Goal: Transaction & Acquisition: Obtain resource

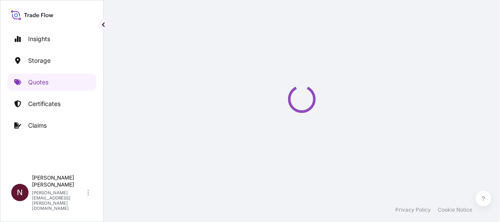
select select "Water"
select select "Road / [GEOGRAPHIC_DATA]"
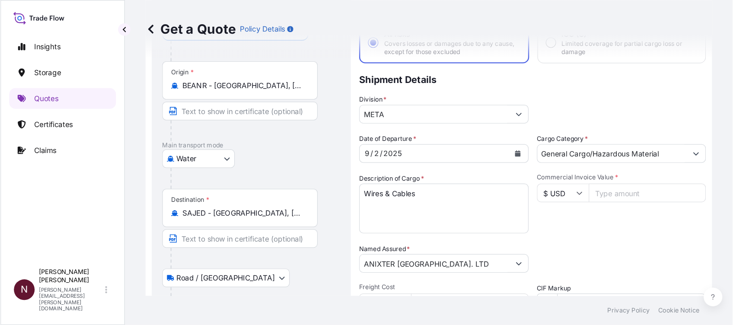
scroll to position [62, 0]
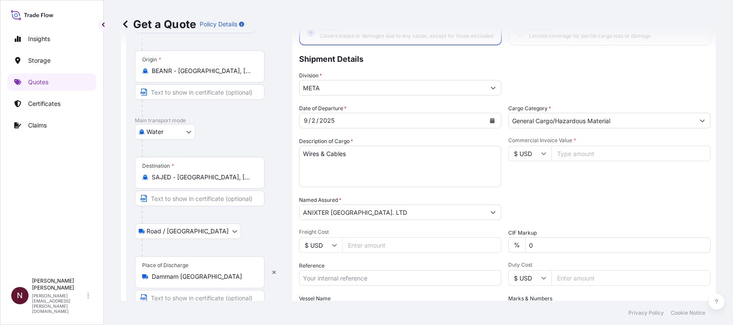
drag, startPoint x: 579, startPoint y: 165, endPoint x: 567, endPoint y: 183, distance: 21.6
click at [578, 161] on input "Commercial Invoice Value *" at bounding box center [631, 154] width 159 height 16
paste input "297854.95"
type input "297854.95"
click at [565, 186] on div "Commercial Invoice Value * $ USD 297854.95" at bounding box center [609, 162] width 202 height 50
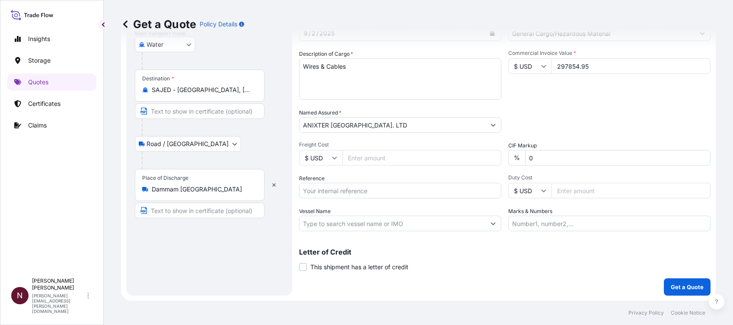
scroll to position [156, 0]
click at [319, 192] on input "Reference" at bounding box center [400, 191] width 202 height 16
paste input "3315243198"
type input "3315243198"
click at [546, 158] on input "0" at bounding box center [617, 158] width 185 height 16
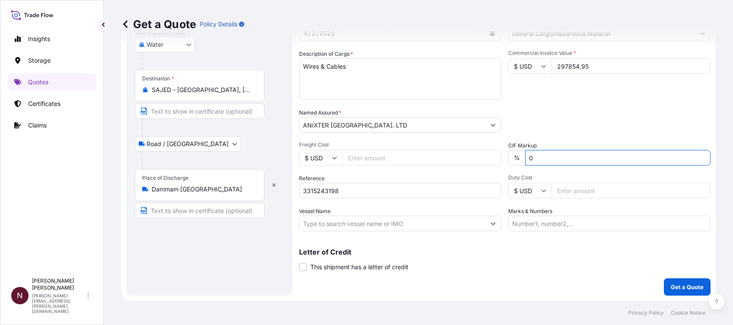
drag, startPoint x: 546, startPoint y: 158, endPoint x: 506, endPoint y: 156, distance: 40.7
click at [508, 156] on div "% 0" at bounding box center [609, 158] width 202 height 16
click at [565, 191] on input "Duty Cost" at bounding box center [631, 191] width 159 height 16
paste input "297854.95"
type input "297854.95"
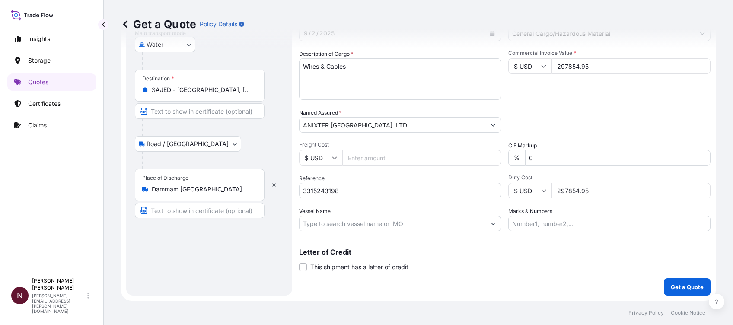
click at [557, 122] on div "Packing Category Type to search a container mode Please select a primary mode o…" at bounding box center [609, 121] width 202 height 24
drag, startPoint x: 589, startPoint y: 69, endPoint x: 505, endPoint y: 72, distance: 83.9
click at [508, 72] on div "$ USD 297854.95" at bounding box center [609, 66] width 202 height 16
click at [537, 111] on div "Packing Category Type to search a container mode Please select a primary mode o…" at bounding box center [609, 121] width 202 height 24
click at [677, 290] on p "Get a Quote" at bounding box center [687, 287] width 33 height 9
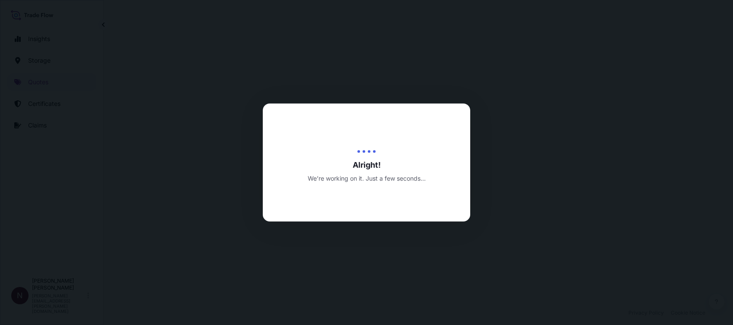
select select "Water"
select select "Road / [GEOGRAPHIC_DATA]"
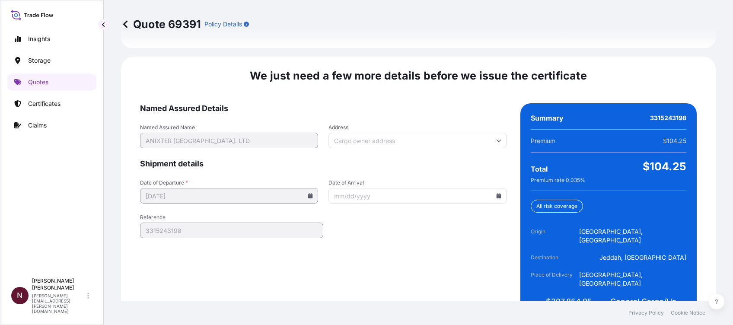
scroll to position [1352, 0]
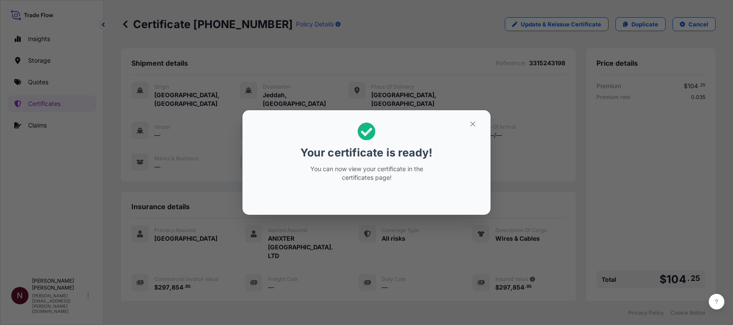
click at [471, 129] on button "button" at bounding box center [473, 124] width 22 height 14
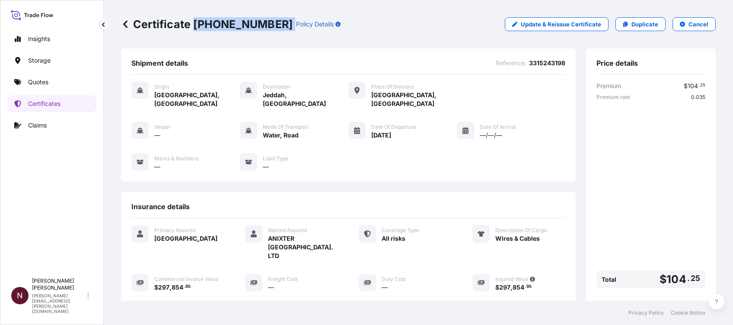
drag, startPoint x: 194, startPoint y: 24, endPoint x: 270, endPoint y: 25, distance: 76.1
click at [270, 25] on div "Certificate [PHONE_NUMBER] Policy Details" at bounding box center [231, 24] width 220 height 14
copy p "[PHONE_NUMBER]"
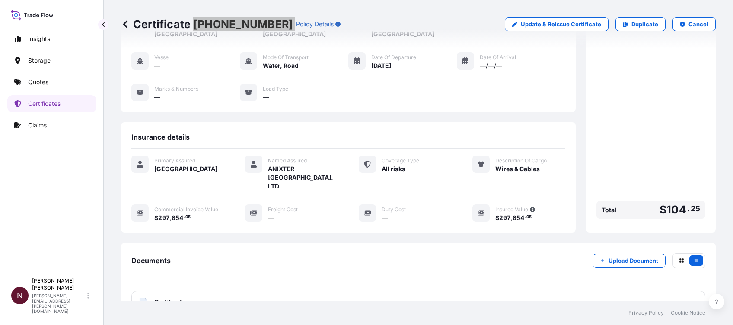
scroll to position [128, 0]
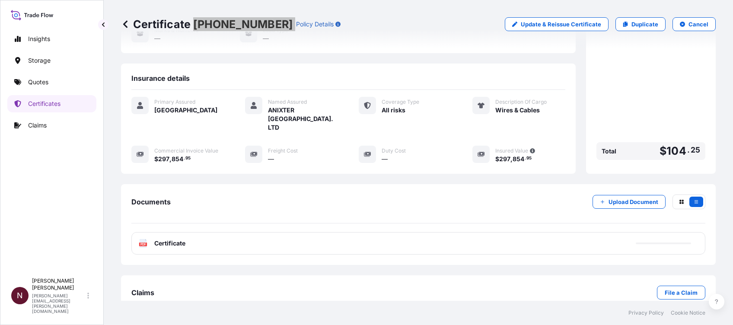
drag, startPoint x: 138, startPoint y: 220, endPoint x: 142, endPoint y: 223, distance: 4.9
click at [138, 232] on div "PDF Certificate" at bounding box center [418, 243] width 574 height 22
click at [156, 239] on span "Certificate" at bounding box center [169, 243] width 31 height 9
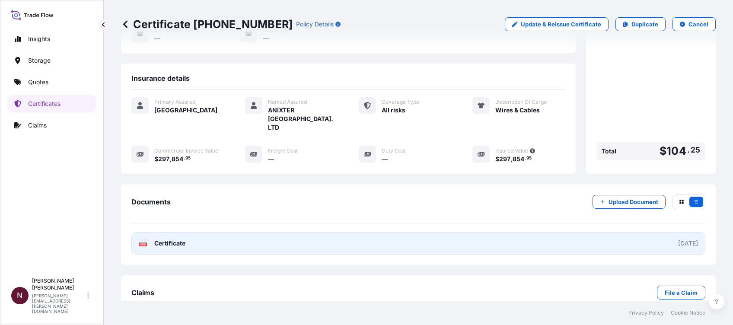
click at [678, 239] on div "[DATE]" at bounding box center [688, 243] width 20 height 9
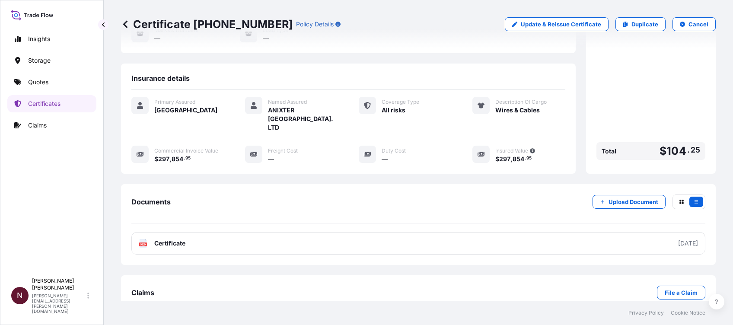
scroll to position [0, 0]
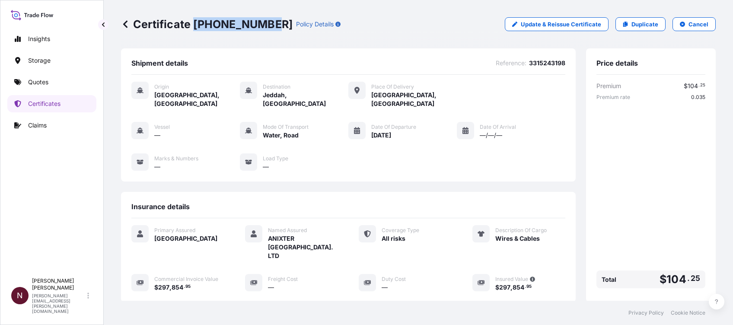
drag, startPoint x: 265, startPoint y: 24, endPoint x: 192, endPoint y: 24, distance: 72.6
click at [192, 24] on p "Certificate [PHONE_NUMBER]" at bounding box center [207, 24] width 172 height 14
copy p "[PHONE_NUMBER]"
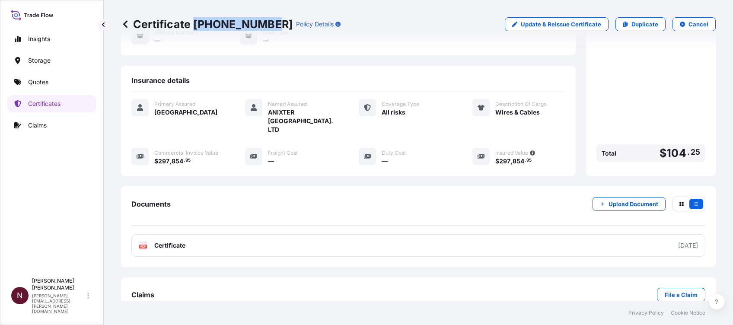
scroll to position [128, 0]
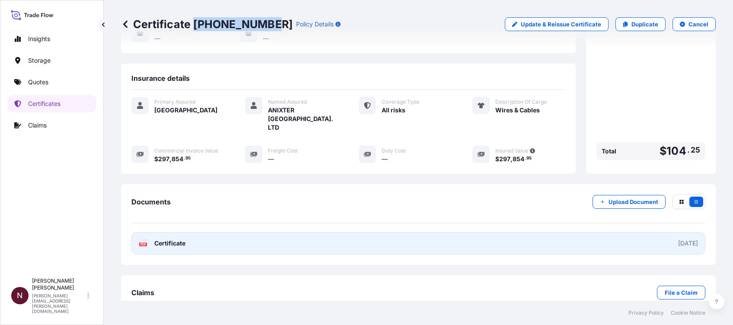
click at [180, 239] on span "Certificate" at bounding box center [169, 243] width 31 height 9
